Goal: Find contact information: Find contact information

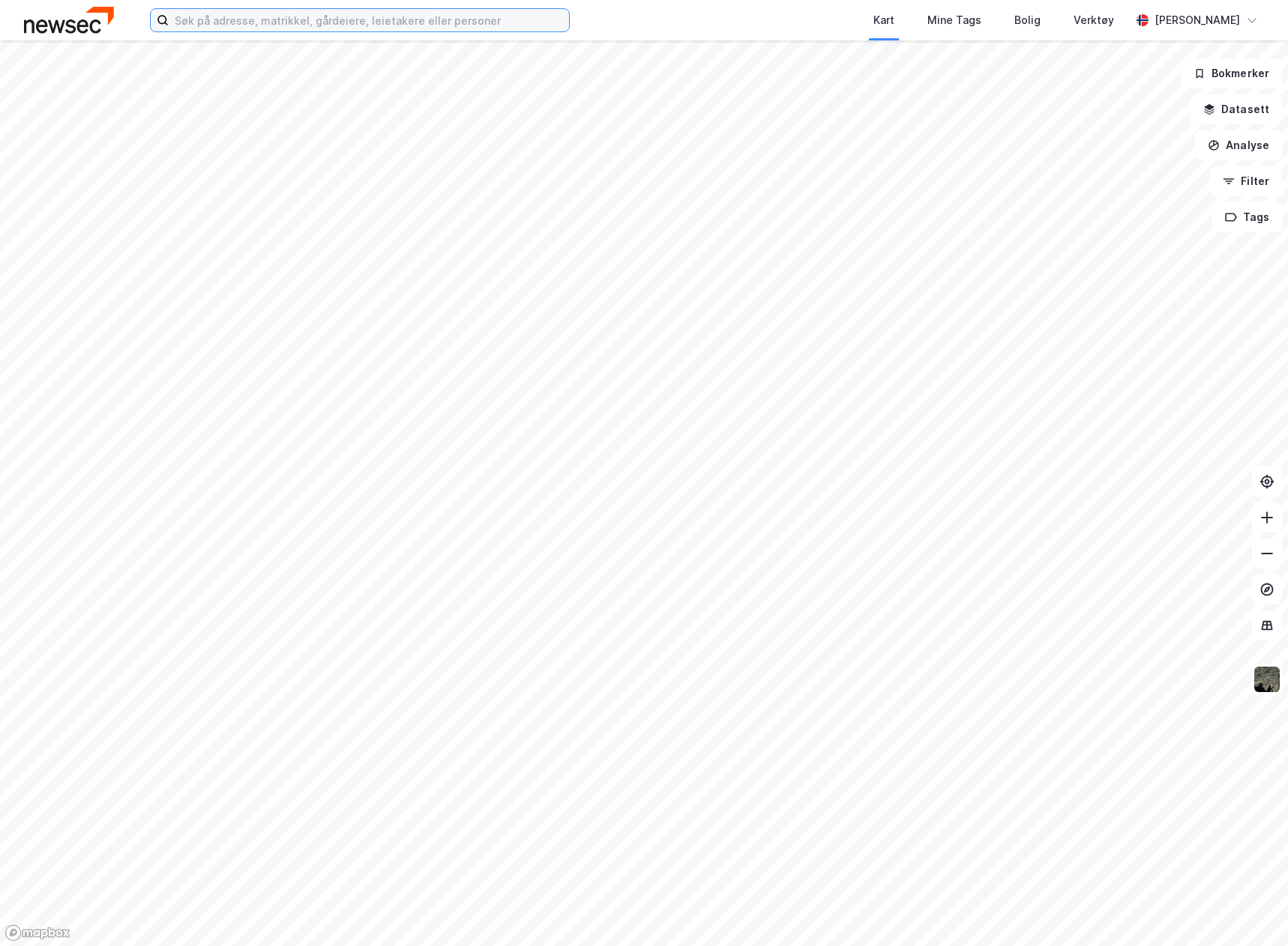
click at [300, 19] on input at bounding box center [369, 20] width 401 height 23
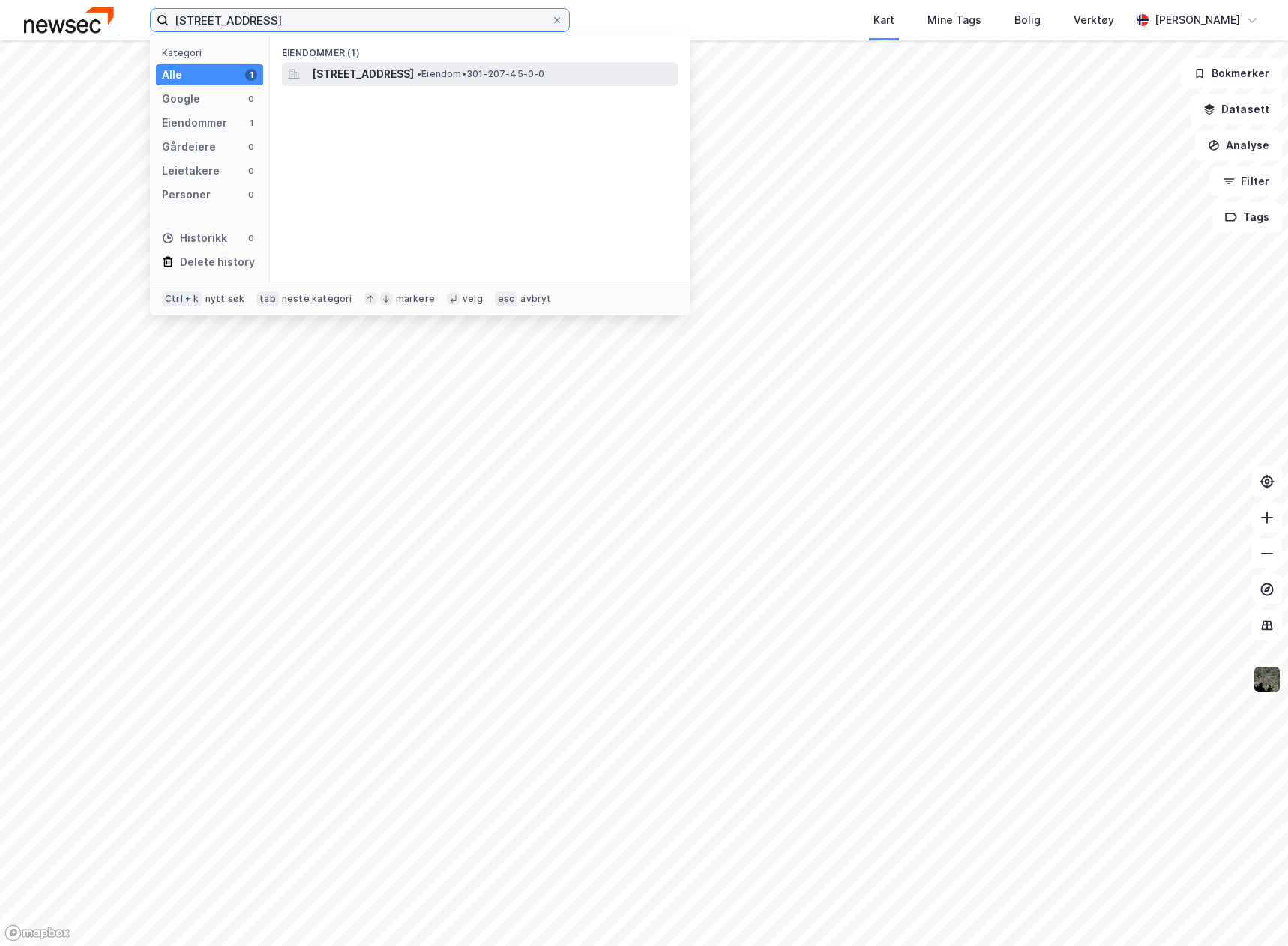
type input "[STREET_ADDRESS]"
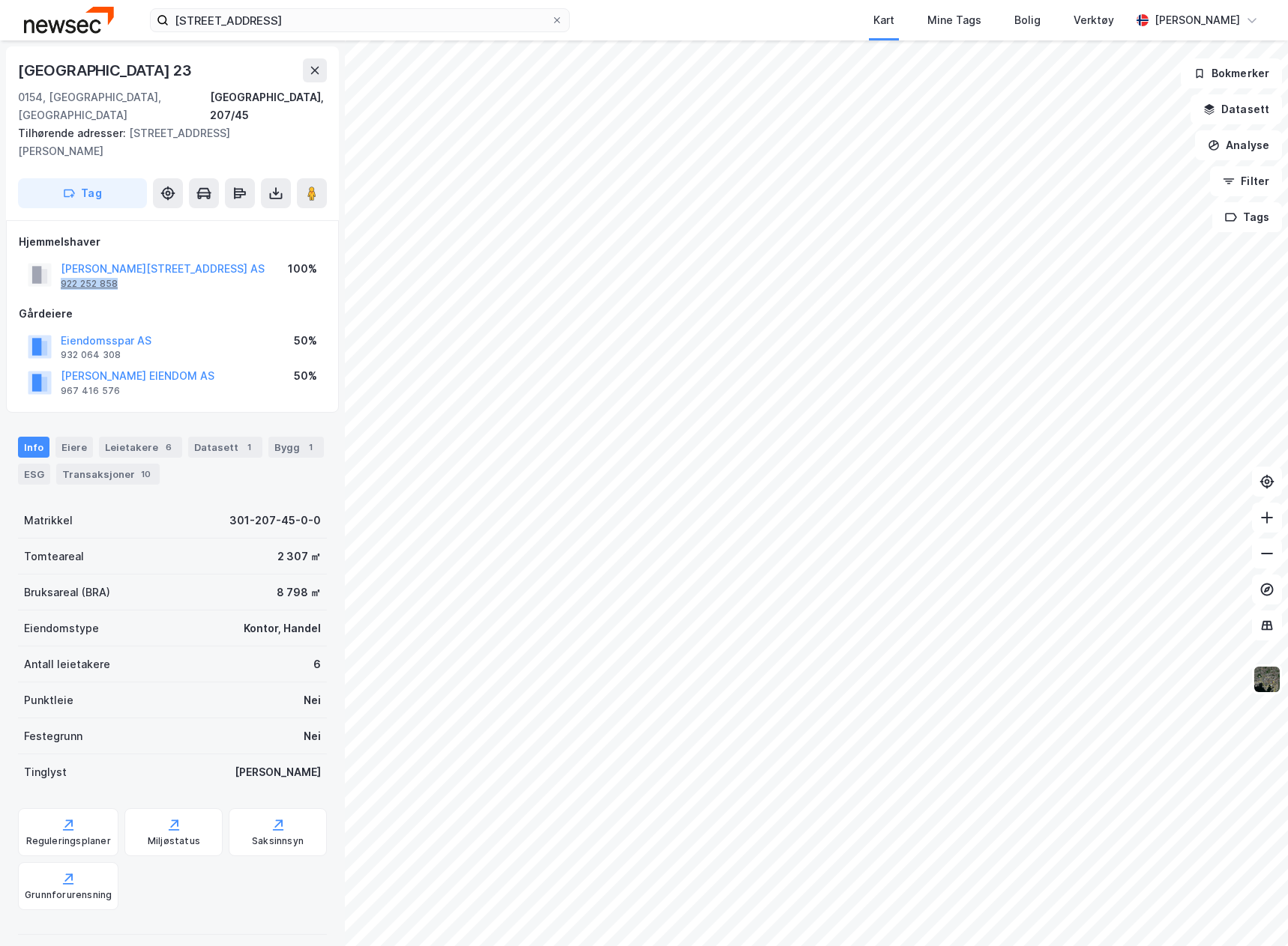
drag, startPoint x: 120, startPoint y: 264, endPoint x: 61, endPoint y: 270, distance: 59.3
click at [61, 270] on div "[PERSON_NAME][STREET_ADDRESS] AS 922 252 858" at bounding box center [163, 275] width 204 height 30
copy div "922 252 858"
